Goal: Task Accomplishment & Management: Manage account settings

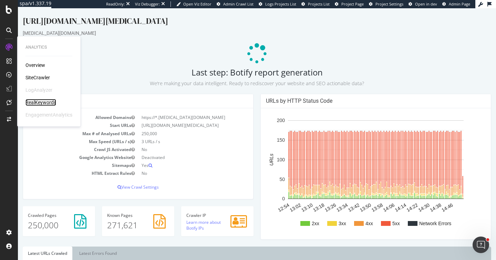
click at [43, 99] on div "RealKeywords" at bounding box center [40, 102] width 31 height 7
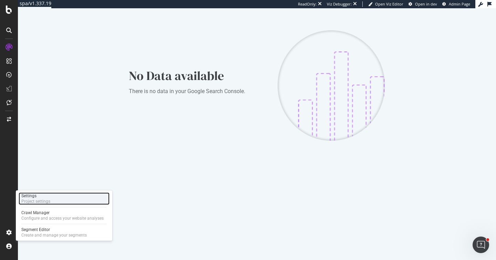
click at [37, 195] on div "Settings" at bounding box center [35, 196] width 29 height 6
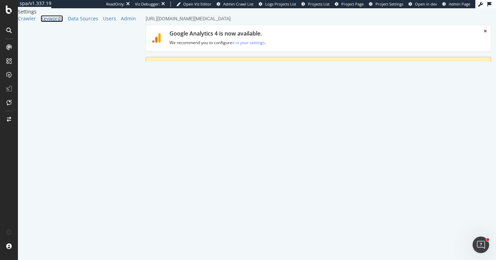
click at [41, 22] on div "Keywords" at bounding box center [52, 18] width 22 height 7
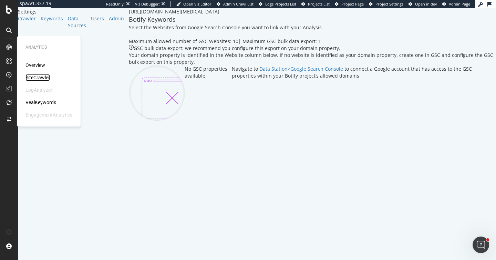
click at [44, 79] on div "SiteCrawler" at bounding box center [37, 77] width 24 height 7
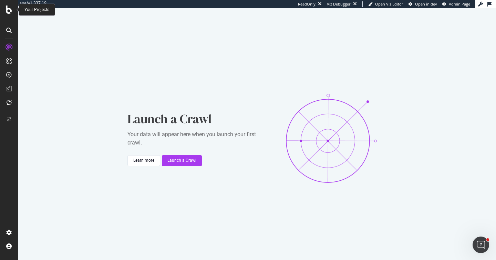
click at [8, 11] on icon at bounding box center [9, 10] width 6 height 8
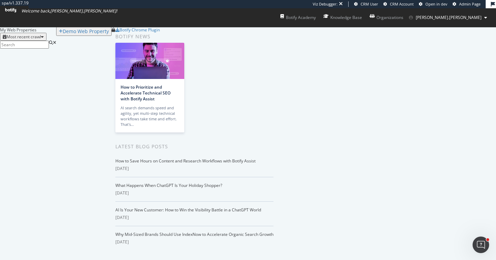
scroll to position [736, 0]
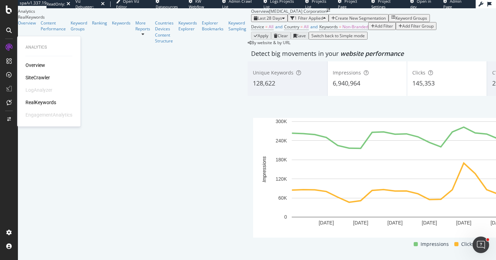
click at [39, 79] on div "SiteCrawler" at bounding box center [37, 77] width 24 height 7
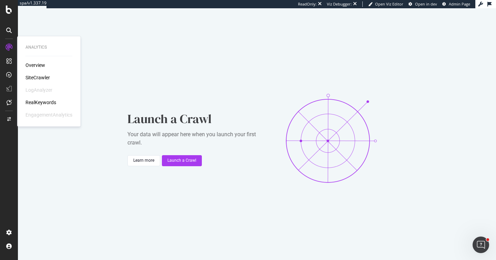
click at [40, 101] on div "RealKeywords" at bounding box center [40, 102] width 31 height 7
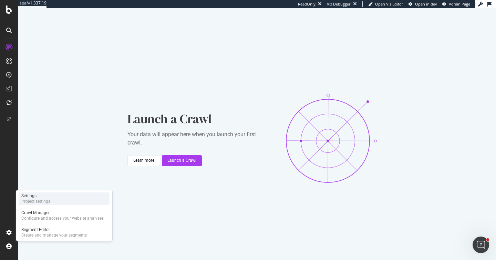
click at [28, 201] on div "Project settings" at bounding box center [35, 201] width 29 height 6
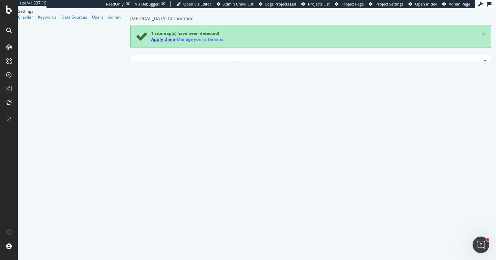
click at [158, 41] on link "Apply them" at bounding box center [163, 39] width 24 height 6
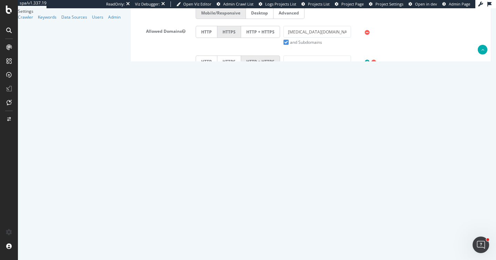
scroll to position [259, 0]
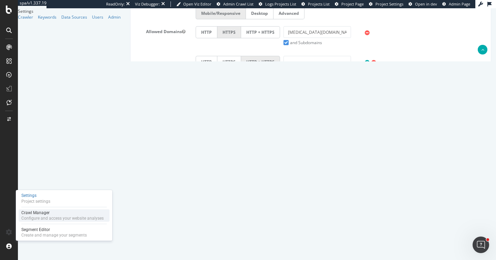
click at [33, 217] on div "Configure and access your website analyses" at bounding box center [62, 218] width 82 height 6
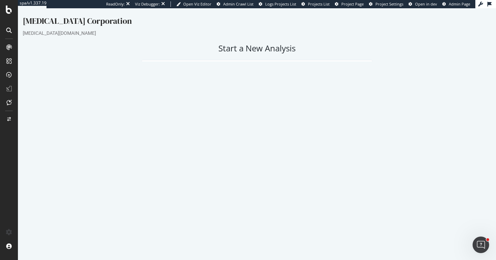
click at [249, 187] on button "Yes! Start Now" at bounding box center [248, 186] width 43 height 11
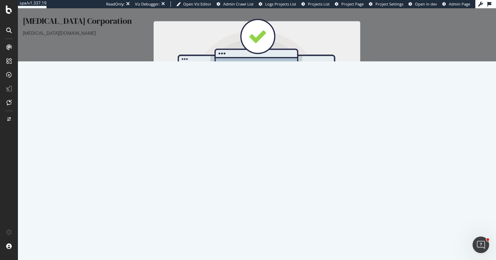
click at [269, 124] on button "Start Now" at bounding box center [269, 123] width 30 height 12
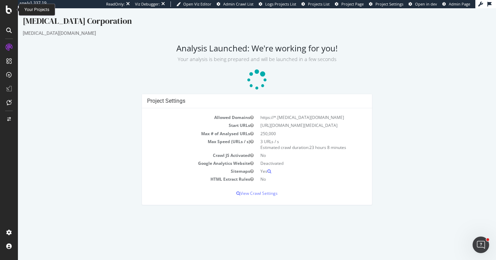
click at [10, 12] on icon at bounding box center [9, 10] width 6 height 8
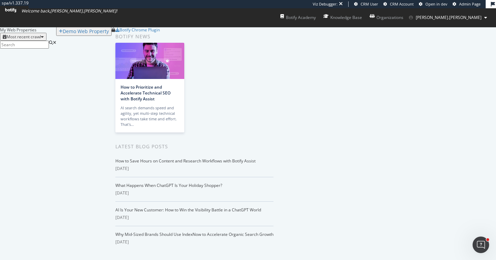
scroll to position [745, 0]
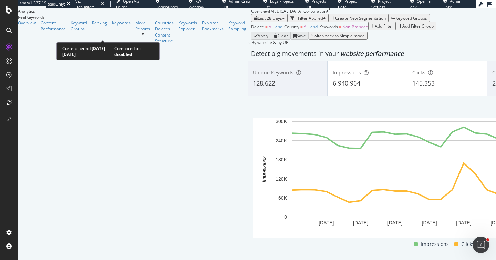
click at [258, 21] on span "Last 28 Days" at bounding box center [270, 18] width 24 height 6
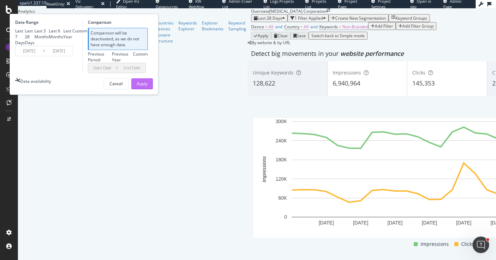
click at [147, 89] on div "Apply" at bounding box center [142, 84] width 11 height 10
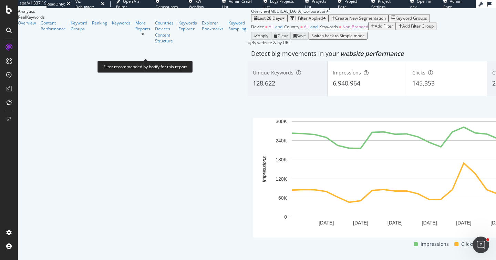
click at [342, 30] on span "Non-Branded" at bounding box center [355, 27] width 26 height 6
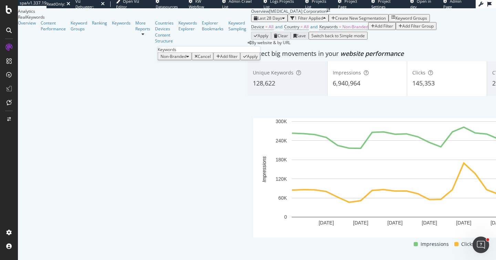
click at [179, 59] on span "Non-Branded" at bounding box center [173, 56] width 26 height 6
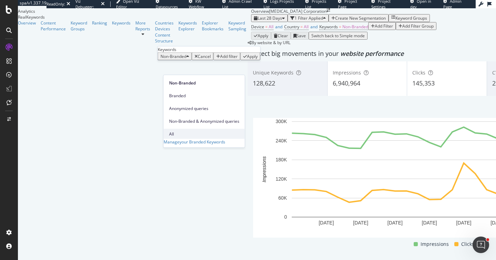
click at [176, 131] on span "All" at bounding box center [204, 134] width 70 height 6
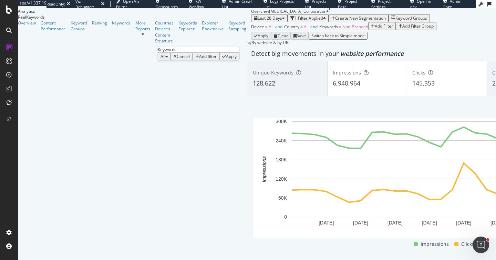
click at [231, 59] on div "Apply" at bounding box center [231, 56] width 11 height 6
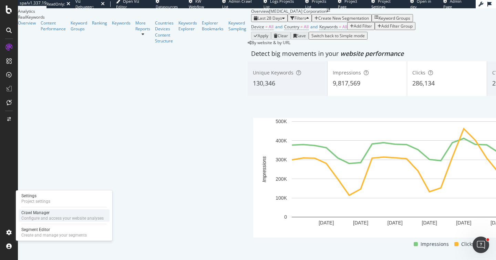
click at [32, 214] on div "Crawl Manager" at bounding box center [62, 213] width 82 height 6
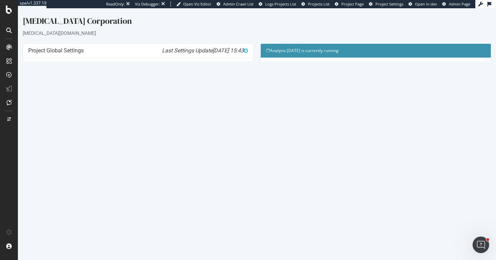
click at [371, 149] on link "Watch Live Stats" at bounding box center [375, 148] width 47 height 11
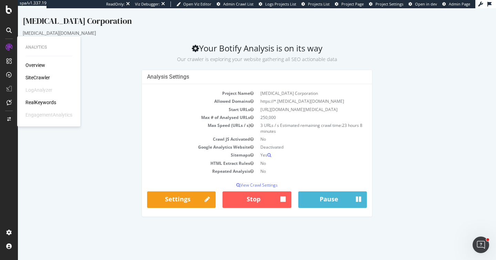
click at [41, 101] on div "RealKeywords" at bounding box center [40, 102] width 31 height 7
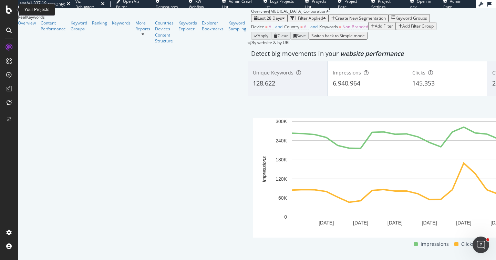
click at [7, 9] on icon at bounding box center [9, 10] width 6 height 8
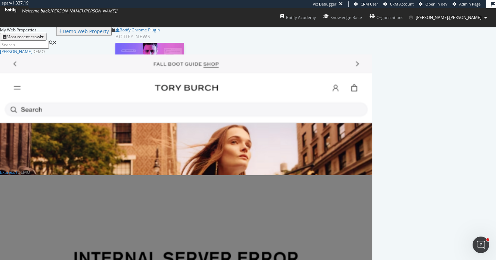
scroll to position [964, 372]
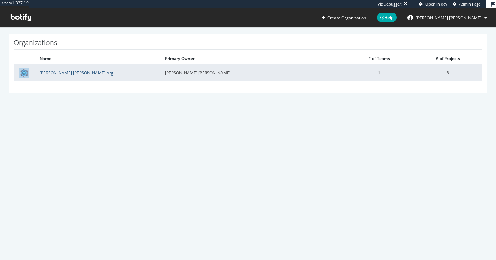
click at [53, 75] on link "katrina.winfield-org" at bounding box center [77, 73] width 74 height 6
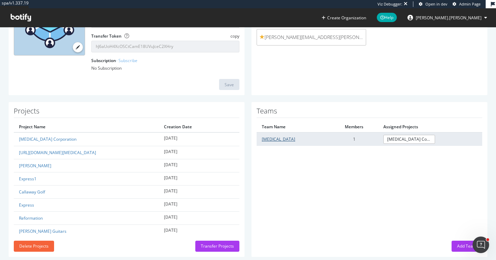
click at [270, 137] on link "Cognex" at bounding box center [278, 139] width 33 height 6
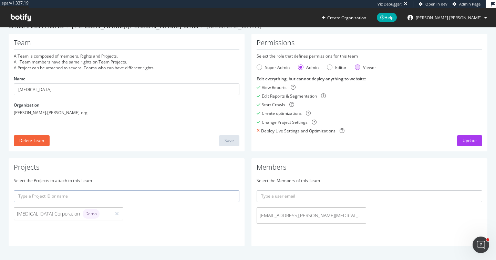
click at [358, 68] on div "Viewer" at bounding box center [358, 67] width 6 height 6
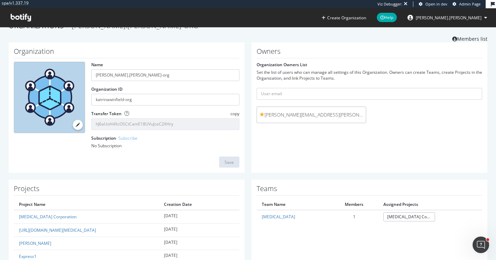
scroll to position [90, 0]
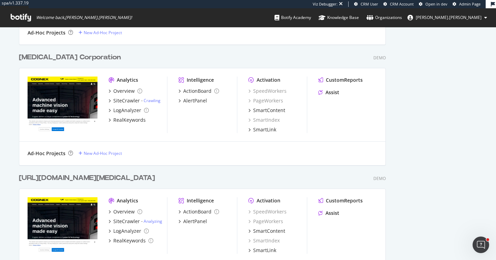
scroll to position [726, 0]
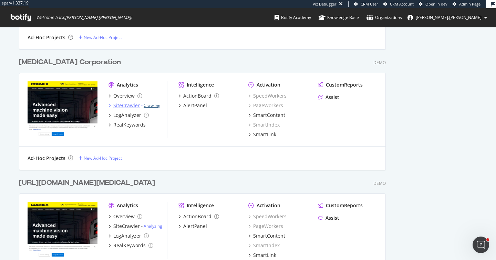
click at [153, 103] on link "Crawling" at bounding box center [152, 105] width 17 height 6
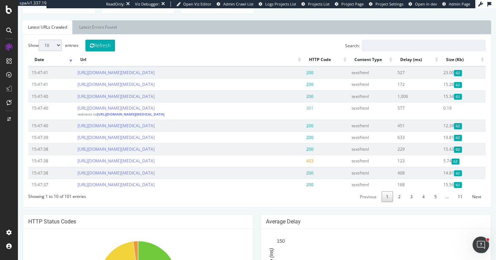
scroll to position [317, 0]
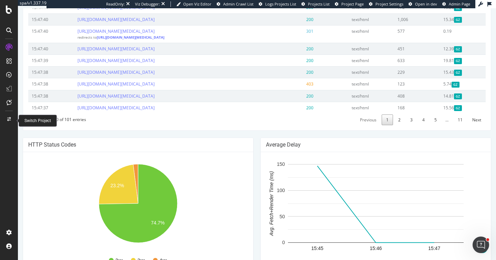
click at [11, 119] on div at bounding box center [9, 119] width 17 height 11
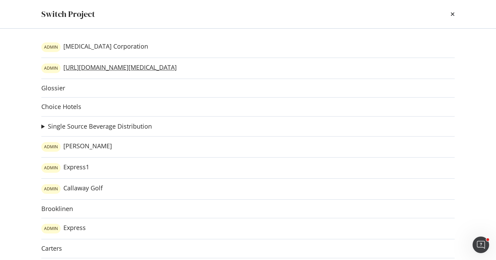
click at [89, 67] on link "ADMIN [URL][DOMAIN_NAME][MEDICAL_DATA]" at bounding box center [108, 68] width 135 height 10
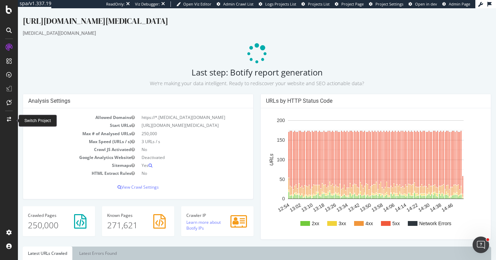
click at [8, 120] on icon at bounding box center [9, 119] width 4 height 5
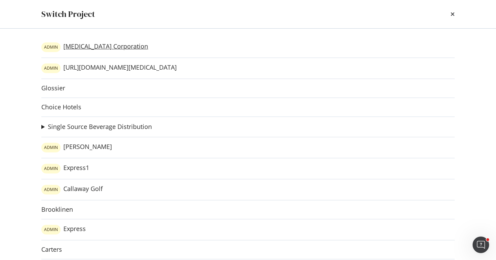
click at [91, 46] on link "ADMIN Cognex Corporation" at bounding box center [94, 47] width 107 height 10
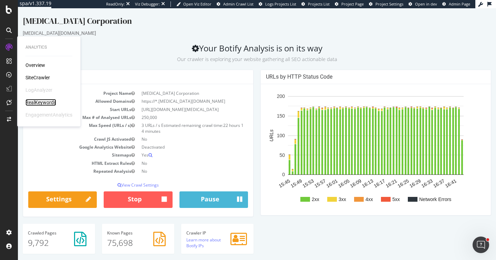
click at [40, 101] on div "RealKeywords" at bounding box center [40, 102] width 31 height 7
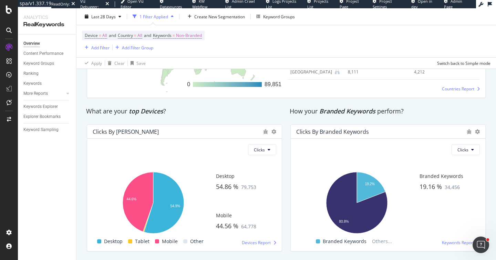
scroll to position [956, 0]
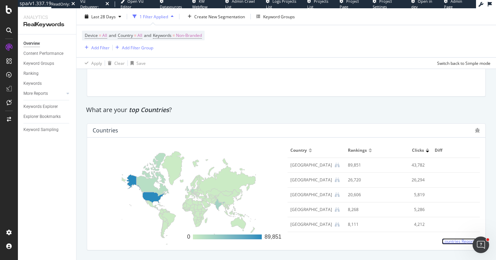
click at [448, 242] on span "Countries Report" at bounding box center [458, 241] width 32 height 6
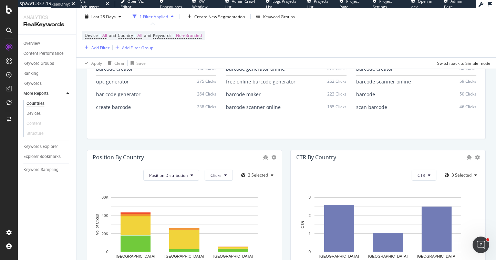
scroll to position [695, 0]
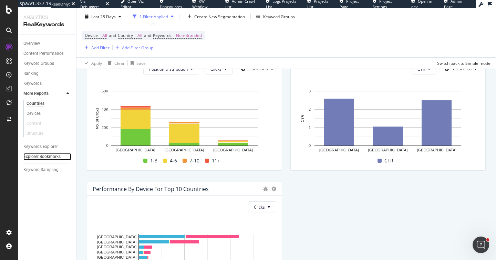
click at [44, 158] on div "Explorer Bookmarks" at bounding box center [41, 156] width 37 height 7
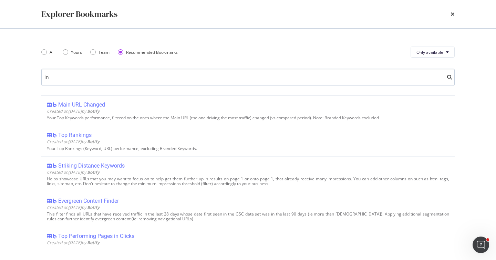
type input "i"
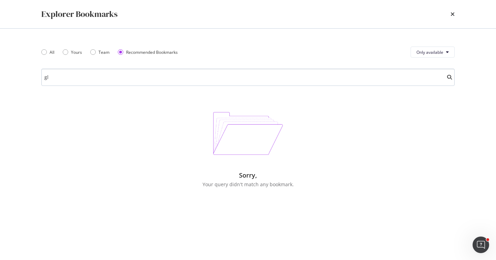
type input "g"
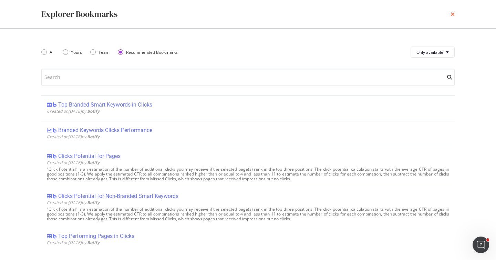
click at [451, 16] on icon "times" at bounding box center [452, 14] width 4 height 6
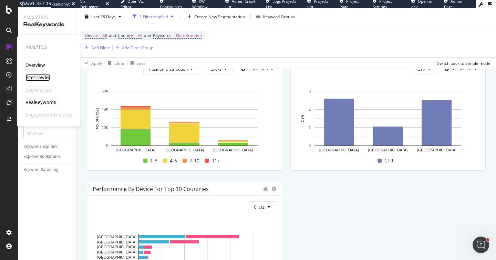
click at [40, 75] on div "SiteCrawler" at bounding box center [37, 77] width 24 height 7
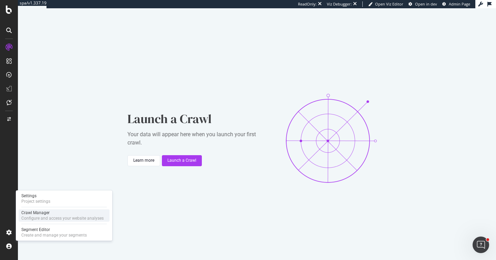
click at [40, 218] on div "Configure and access your website analyses" at bounding box center [62, 218] width 82 height 6
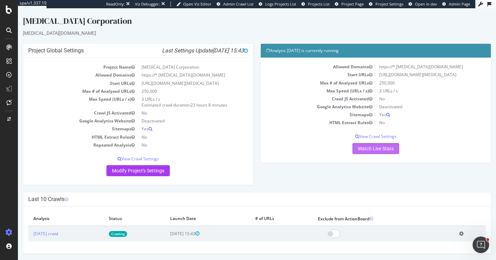
click at [373, 148] on link "Watch Live Stats" at bounding box center [375, 148] width 47 height 11
